Goal: Use online tool/utility: Utilize a website feature to perform a specific function

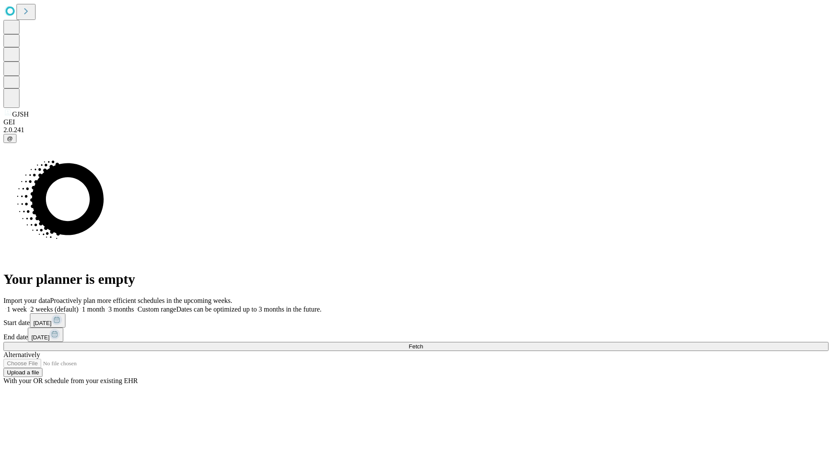
click at [423, 343] on span "Fetch" at bounding box center [416, 346] width 14 height 7
